Goal: Task Accomplishment & Management: Manage account settings

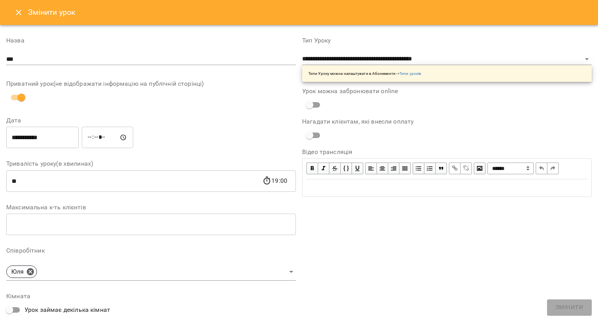
select select "**********"
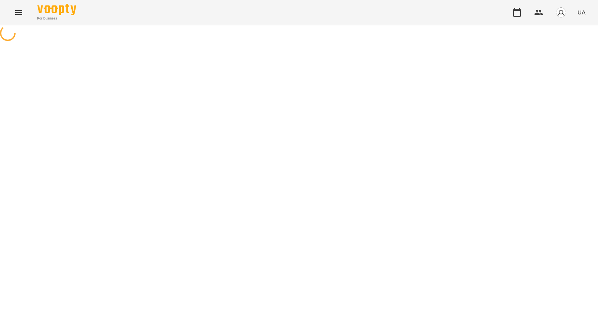
select select "**********"
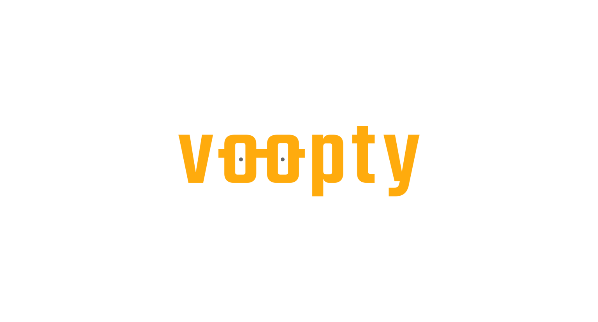
select select "**********"
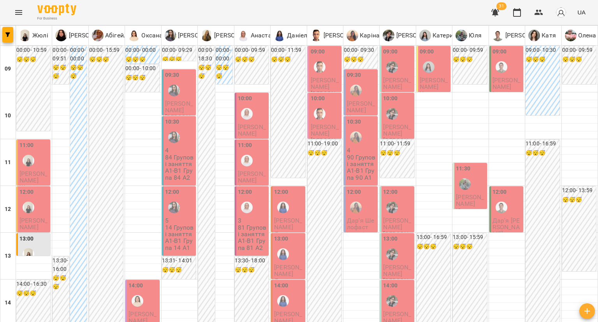
scroll to position [138, 0]
